Goal: Task Accomplishment & Management: Use online tool/utility

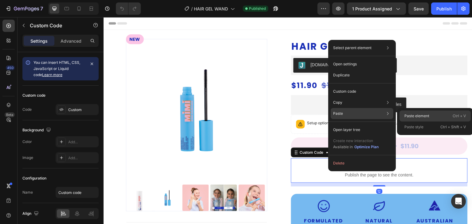
click at [416, 112] on div "Paste element Ctrl + V" at bounding box center [434, 116] width 71 height 11
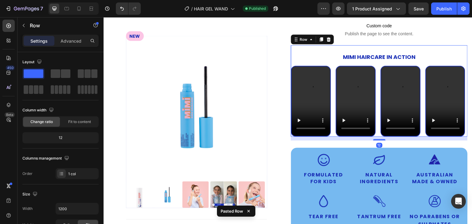
scroll to position [148, 0]
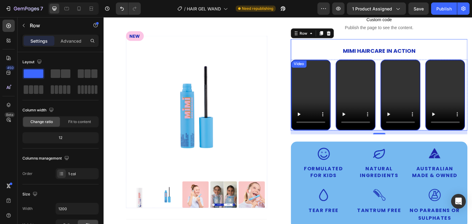
click at [305, 78] on video at bounding box center [311, 94] width 39 height 69
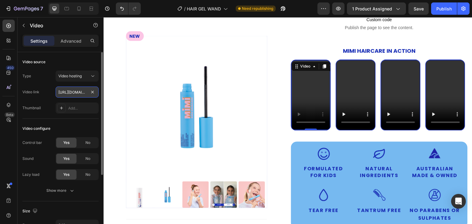
click at [66, 90] on input "[URL][DOMAIN_NAME]" at bounding box center [77, 92] width 43 height 11
paste input "be672817286f4c60a79709a5e532ab62"
type input "https://cdn.shopify.com/videos/c/o/v/be672817286f4c60a79709a5e532ab62.mp4"
click at [45, 94] on div "Video link https://cdn.shopify.com/videos/c/o/v/be672817286f4c60a79709a5e532ab6…" at bounding box center [60, 92] width 76 height 11
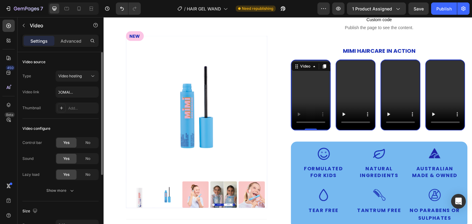
scroll to position [0, 0]
click at [351, 93] on video at bounding box center [355, 94] width 39 height 69
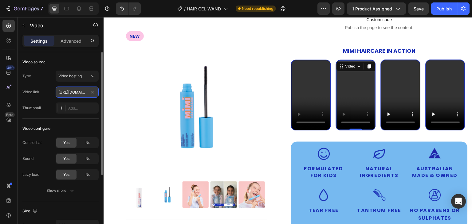
click at [71, 87] on input "[URL][DOMAIN_NAME]" at bounding box center [77, 92] width 43 height 11
type input "https://cdn.shopify.com/videos/c/o/v/10651844a7fd4d8d9b1ca5a94d0fbc2d.mp4"
click at [52, 94] on div "Video link https://cdn.shopify.com/videos/c/o/v/10651844a7fd4d8d9b1ca5a94d0fbc2…" at bounding box center [60, 92] width 76 height 11
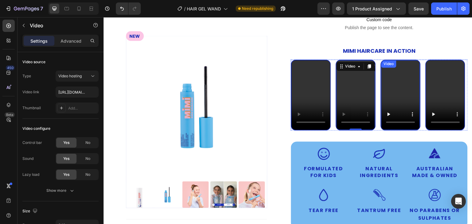
click at [391, 80] on video at bounding box center [400, 94] width 39 height 69
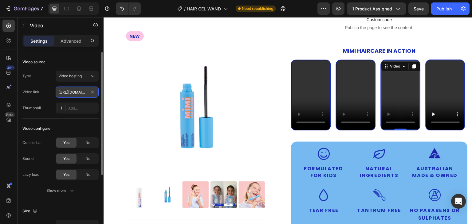
click at [65, 92] on input "[URL][DOMAIN_NAME]" at bounding box center [77, 92] width 43 height 11
paste input "3031c499d04b47cba8427e6cb2968eac"
type input "https://cdn.shopify.com/videos/c/o/v/3031c499d04b47cba8427e6cb2968eac.mp4"
click at [38, 93] on div "Video link" at bounding box center [30, 92] width 17 height 6
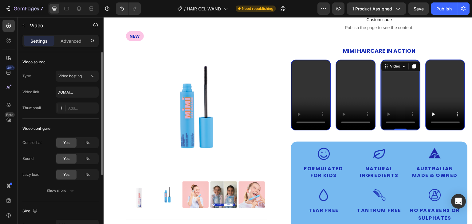
scroll to position [0, 0]
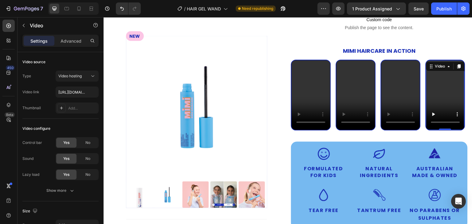
click at [452, 94] on video at bounding box center [445, 94] width 39 height 69
click at [72, 93] on input "[URL][DOMAIN_NAME]" at bounding box center [77, 92] width 43 height 11
type input "https://cdn.shopify.com/videos/c/o/v/f9af55eb84d64280a423c8c43894adaa.mp4"
click at [49, 92] on div "Video link https://cdn.shopify.com/videos/c/o/v/f9af55eb84d64280a423c8c43894ada…" at bounding box center [60, 92] width 76 height 11
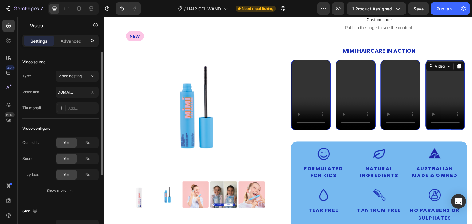
scroll to position [0, 0]
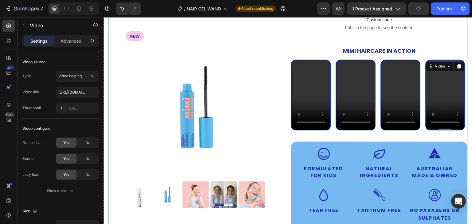
click at [283, 135] on div "Product Images NEW Button Row HOW TO USE Accordion INGREDIENTS Accordion Row Ro…" at bounding box center [288, 113] width 360 height 444
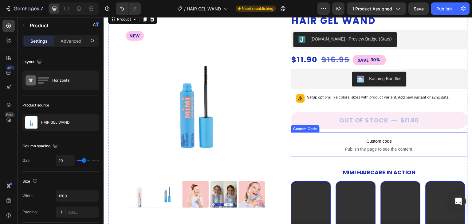
scroll to position [25, 0]
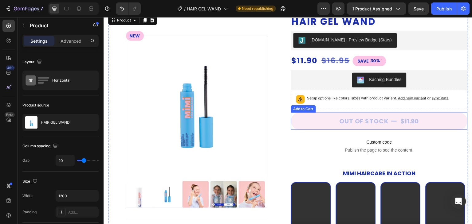
click at [323, 121] on button "Out of stock $11.90" at bounding box center [379, 121] width 177 height 17
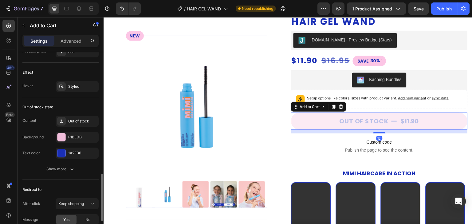
scroll to position [574, 0]
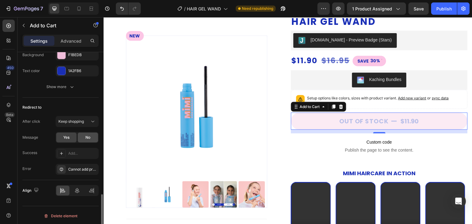
click at [86, 137] on span "No" at bounding box center [87, 138] width 5 height 6
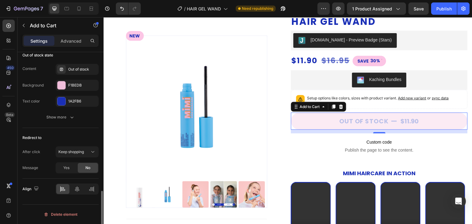
scroll to position [542, 0]
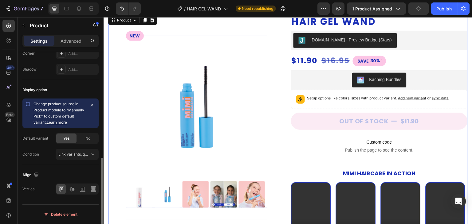
scroll to position [0, 0]
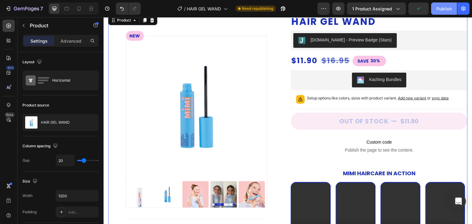
click at [443, 8] on div "Publish" at bounding box center [443, 9] width 15 height 6
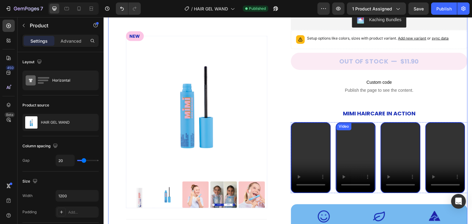
scroll to position [86, 0]
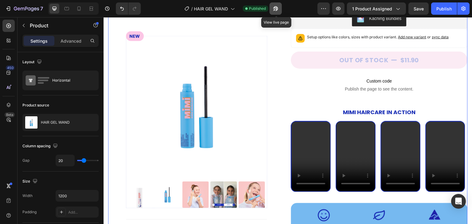
click at [277, 6] on icon "button" at bounding box center [276, 9] width 6 height 6
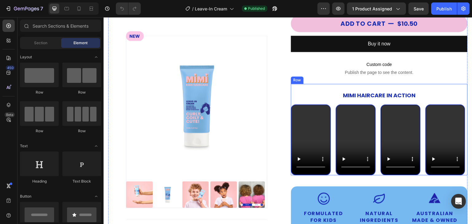
click at [304, 88] on div "MIMI HAIRCARE in action Heading Video Video Video Video Carousel" at bounding box center [379, 130] width 177 height 92
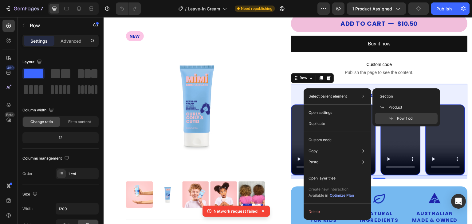
click at [396, 116] on p "Row 1 col" at bounding box center [400, 119] width 25 height 6
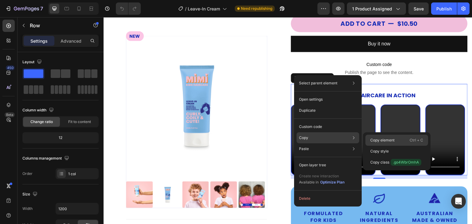
click at [388, 143] on p "Copy element" at bounding box center [382, 141] width 24 height 6
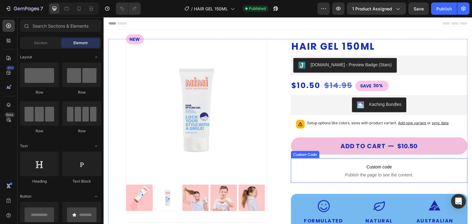
click at [336, 171] on p "Custom code Publish the page to see the content." at bounding box center [379, 171] width 177 height 25
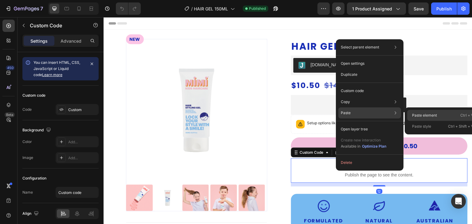
click at [412, 116] on p "Paste element" at bounding box center [424, 116] width 25 height 6
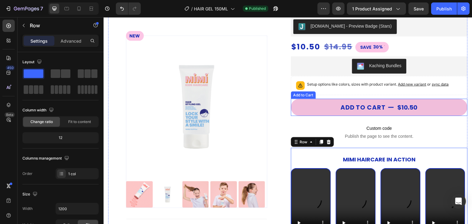
scroll to position [92, 0]
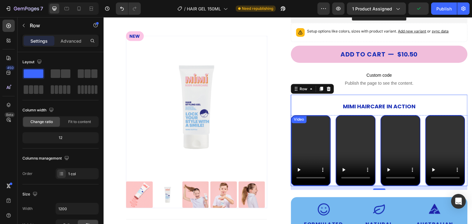
click at [302, 136] on video at bounding box center [311, 150] width 39 height 69
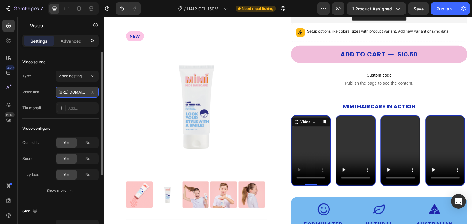
click at [62, 90] on input "[URL][DOMAIN_NAME]" at bounding box center [77, 92] width 43 height 11
paste input "325277231a154ffd9b88abab1bb28e88"
type input "[URL][DOMAIN_NAME]"
click at [43, 92] on div "Video link [URL][DOMAIN_NAME]" at bounding box center [60, 92] width 76 height 11
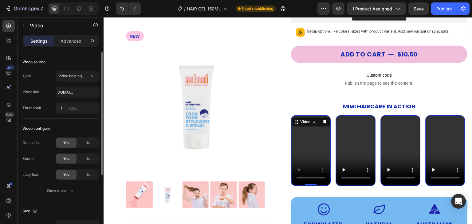
scroll to position [0, 0]
click at [355, 135] on video at bounding box center [355, 150] width 39 height 69
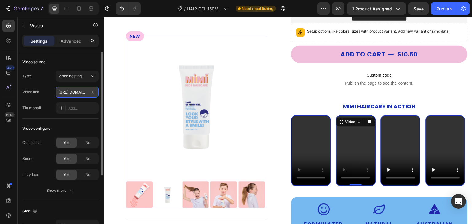
click at [73, 91] on input "[URL][DOMAIN_NAME]" at bounding box center [77, 92] width 43 height 11
paste input "3f542be1531749df8c2b6d21a28ac627"
type input "[URL][DOMAIN_NAME]"
click at [36, 95] on div "Video link" at bounding box center [30, 92] width 17 height 10
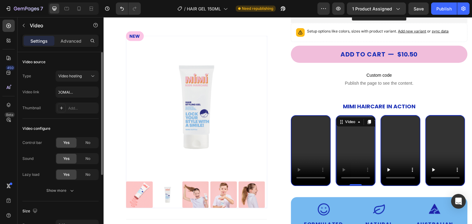
scroll to position [0, 0]
click at [404, 141] on video at bounding box center [400, 150] width 39 height 69
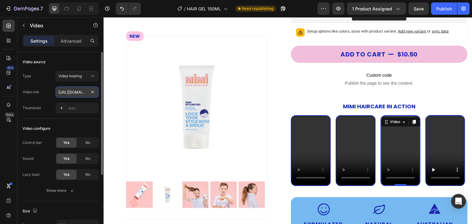
click at [67, 92] on input "[URL][DOMAIN_NAME]" at bounding box center [77, 92] width 43 height 11
type input "[URL][DOMAIN_NAME]"
click at [41, 93] on div "Video link [URL][DOMAIN_NAME]" at bounding box center [60, 92] width 76 height 11
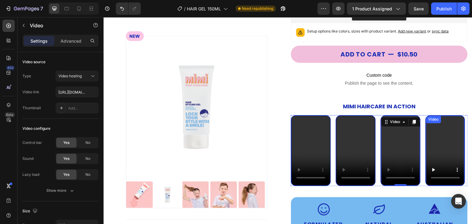
click at [447, 143] on video at bounding box center [445, 150] width 39 height 69
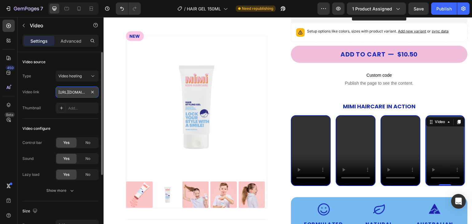
click at [67, 92] on input "[URL][DOMAIN_NAME]" at bounding box center [77, 92] width 43 height 11
type input "[URL][DOMAIN_NAME]"
click at [41, 100] on div "Type Video hosting Video link [URL][DOMAIN_NAME] Thumbnail Add..." at bounding box center [60, 92] width 76 height 43
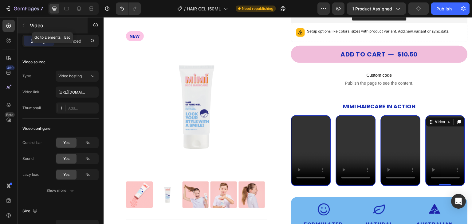
click at [21, 26] on icon "button" at bounding box center [23, 25] width 5 height 5
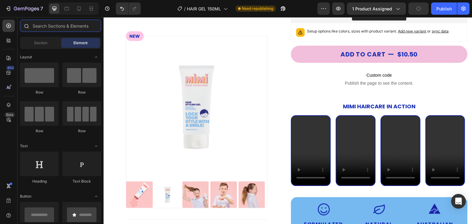
click at [49, 28] on input "text" at bounding box center [60, 26] width 81 height 12
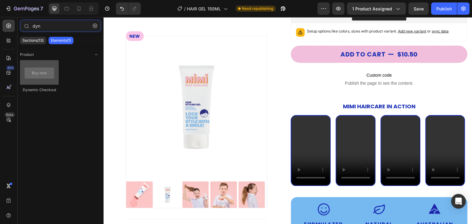
type input "dyn"
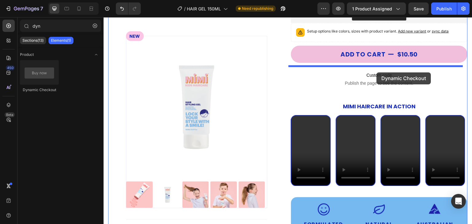
drag, startPoint x: 139, startPoint y: 84, endPoint x: 377, endPoint y: 73, distance: 238.4
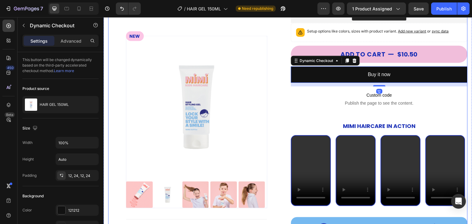
click at [284, 80] on div "Product Images NEW Button Row HOW TO USE Accordion INGREDIENTS Accordion Row Ro…" at bounding box center [288, 183] width 360 height 473
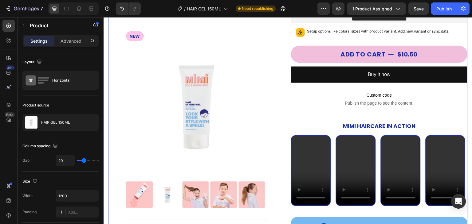
scroll to position [123, 0]
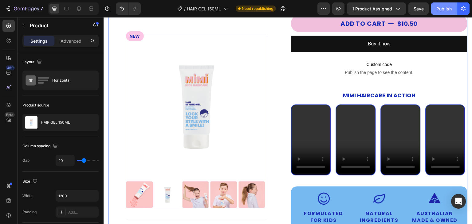
click at [447, 7] on div "Publish" at bounding box center [443, 9] width 15 height 6
click at [444, 9] on div "Publish" at bounding box center [443, 9] width 15 height 6
click at [81, 7] on icon at bounding box center [79, 9] width 6 height 6
type input "0"
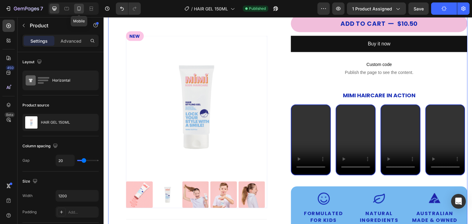
type input "100%"
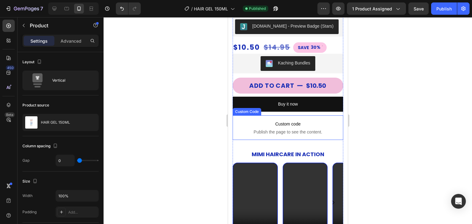
scroll to position [215, 0]
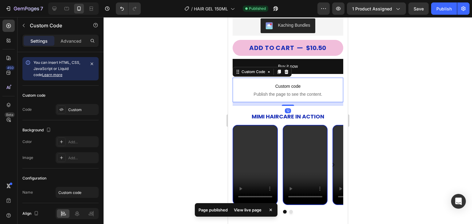
click at [288, 96] on p "Custom code Publish the page to see the content." at bounding box center [287, 90] width 111 height 25
click at [297, 106] on div "MIMI HAIRCARE in action Heading Video Video Video Video [GEOGRAPHIC_DATA]" at bounding box center [287, 160] width 111 height 108
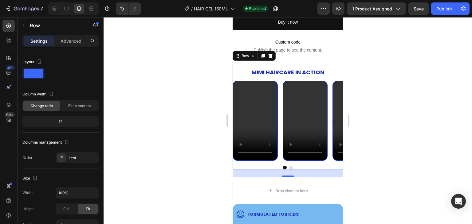
scroll to position [277, 0]
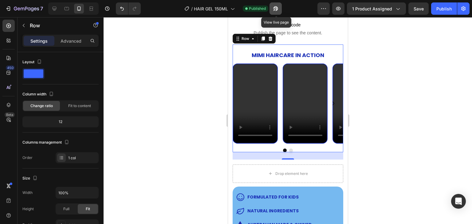
click at [279, 6] on icon "button" at bounding box center [276, 9] width 6 height 6
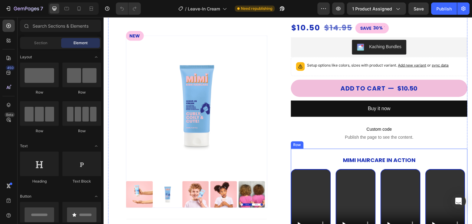
scroll to position [61, 0]
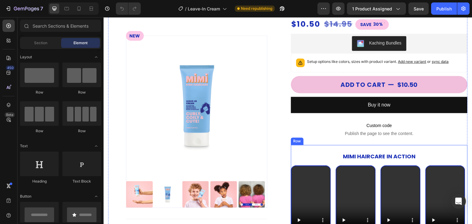
click at [334, 152] on div "MIMI HAIRCARE in action Heading Video Video Video Video Carousel" at bounding box center [379, 191] width 177 height 92
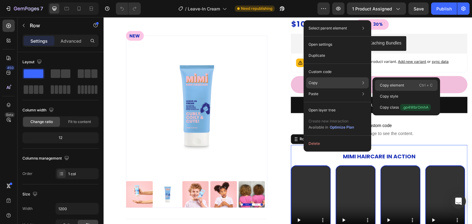
click at [384, 85] on p "Copy element" at bounding box center [392, 86] width 24 height 6
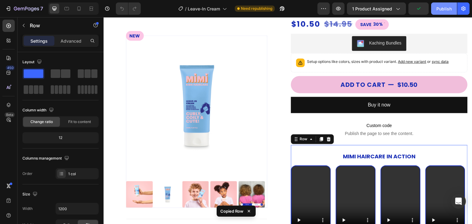
click at [441, 6] on div "Publish" at bounding box center [443, 9] width 15 height 6
